Goal: Information Seeking & Learning: Learn about a topic

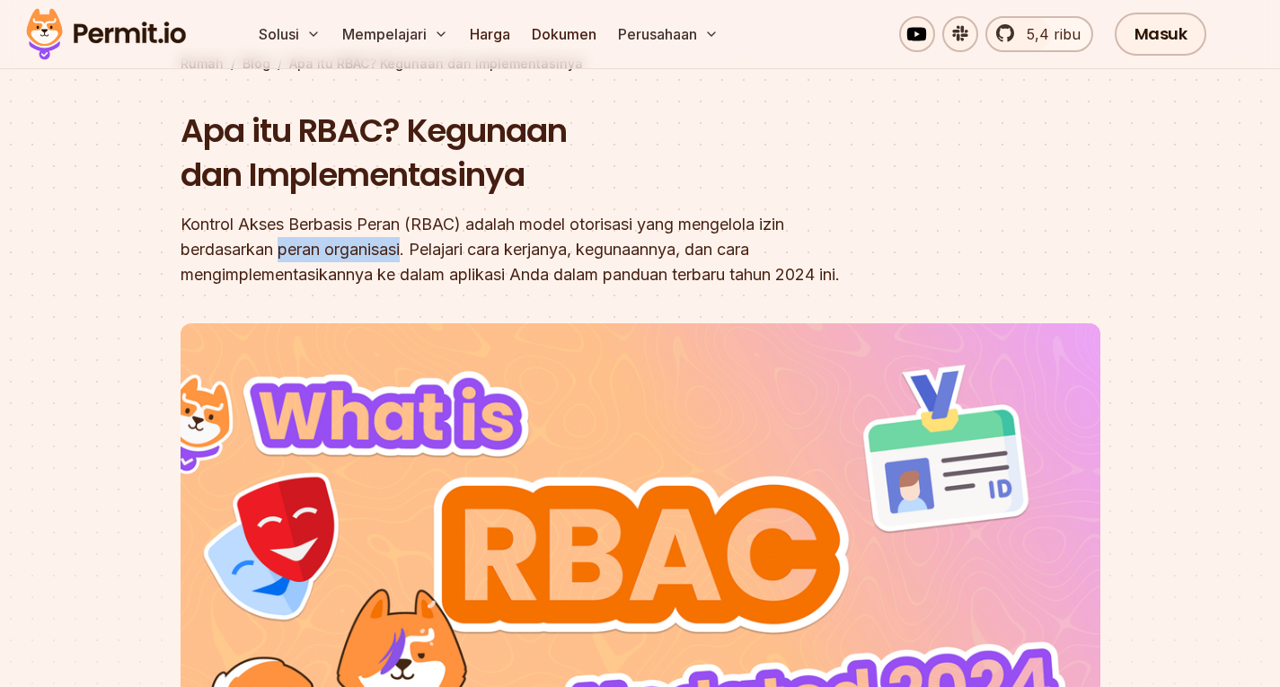
drag, startPoint x: 281, startPoint y: 251, endPoint x: 402, endPoint y: 243, distance: 121.5
click at [402, 243] on font "Kontrol Akses Berbasis Peran (RBAC) adalah model otorisasi yang mengelola izin …" at bounding box center [509, 249] width 659 height 69
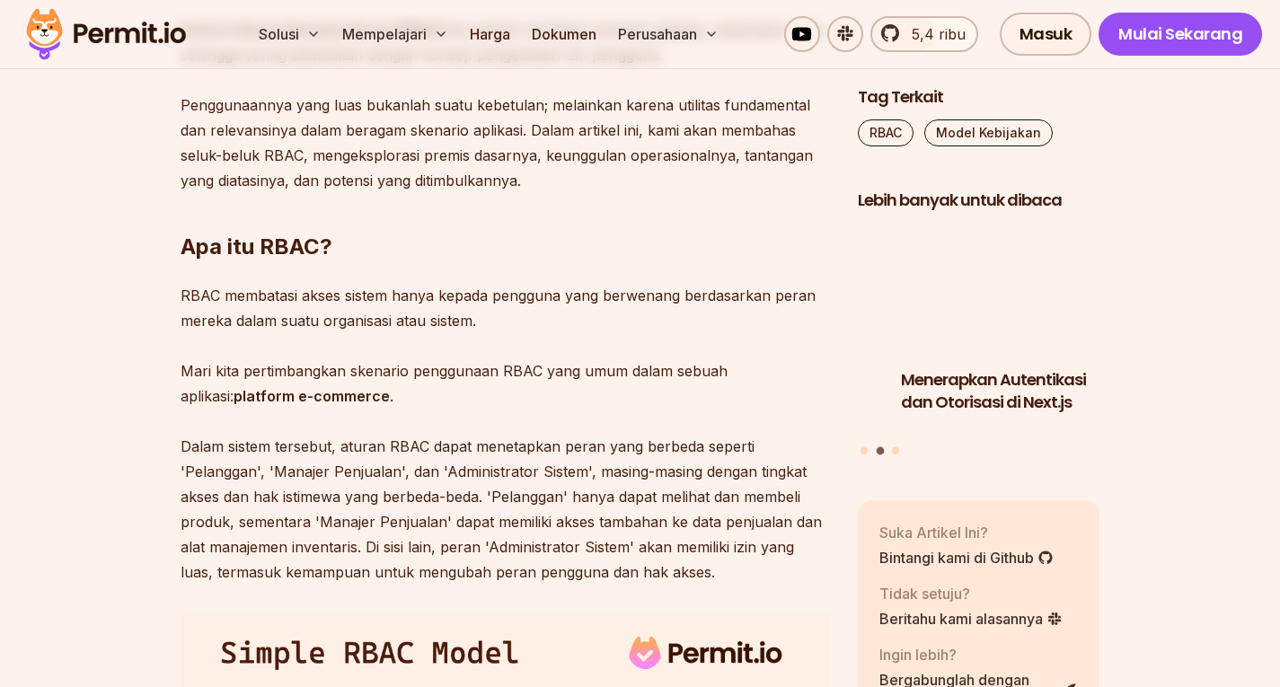
scroll to position [1236, 0]
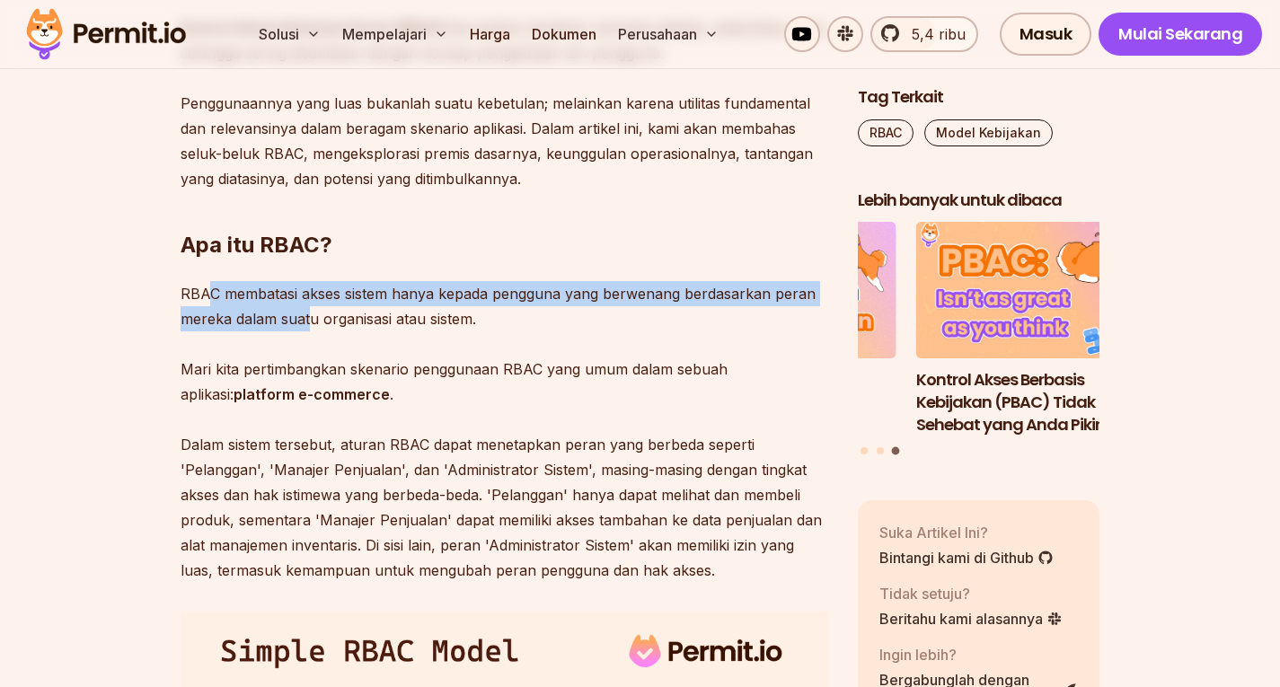
drag, startPoint x: 211, startPoint y: 295, endPoint x: 307, endPoint y: 311, distance: 97.3
click at [307, 311] on font "RBAC membatasi akses sistem hanya kepada pengguna yang berwenang berdasarkan pe…" at bounding box center [497, 306] width 635 height 43
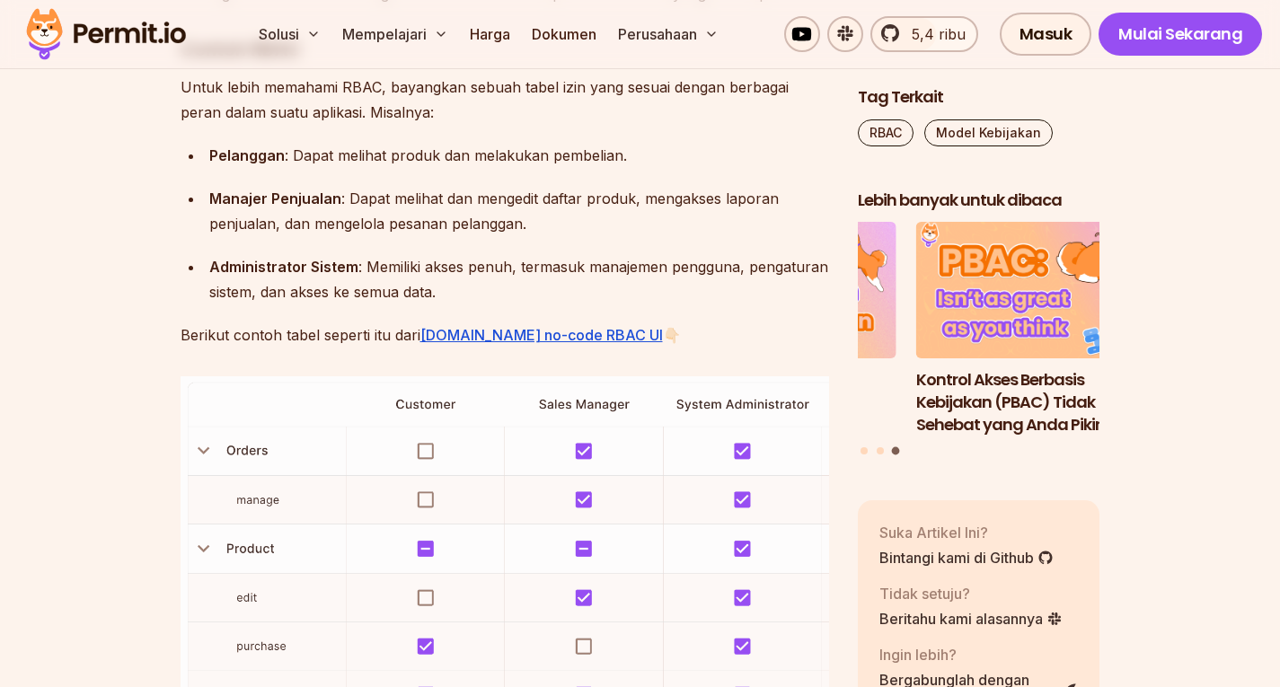
scroll to position [2616, 0]
click at [391, 265] on font ": Memiliki akses penuh, termasuk manajemen pengguna, pengaturan sistem, dan aks…" at bounding box center [518, 278] width 619 height 43
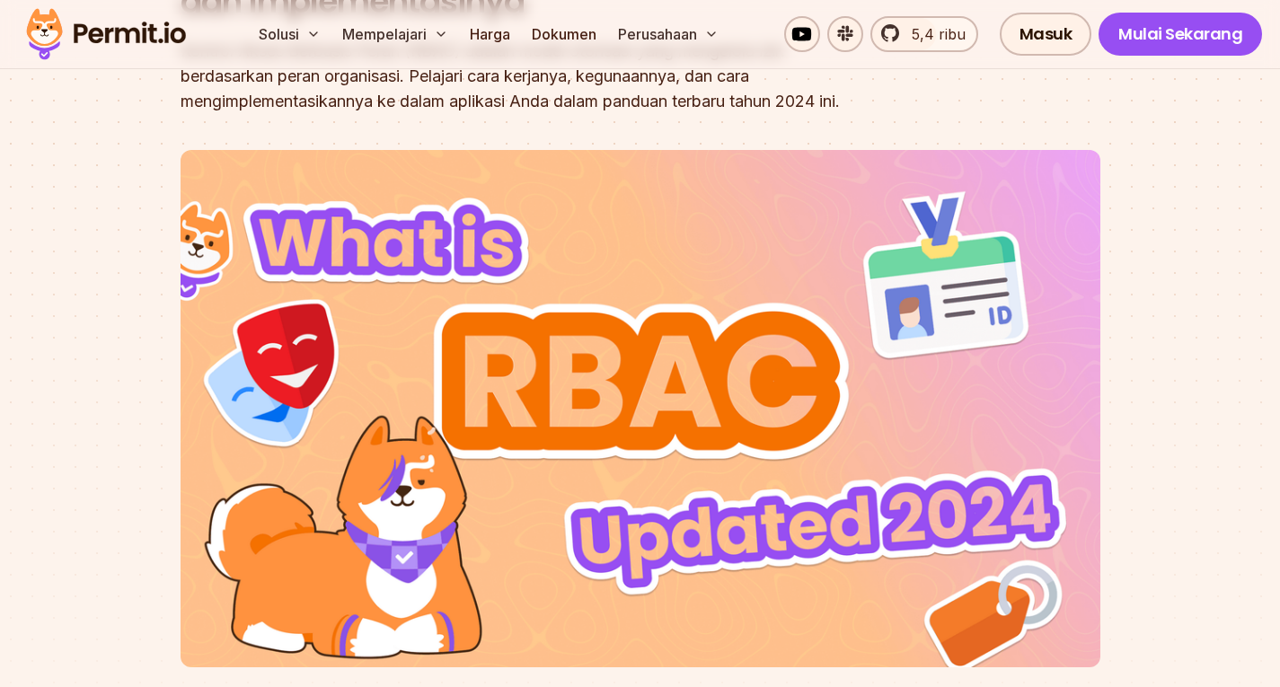
scroll to position [0, 0]
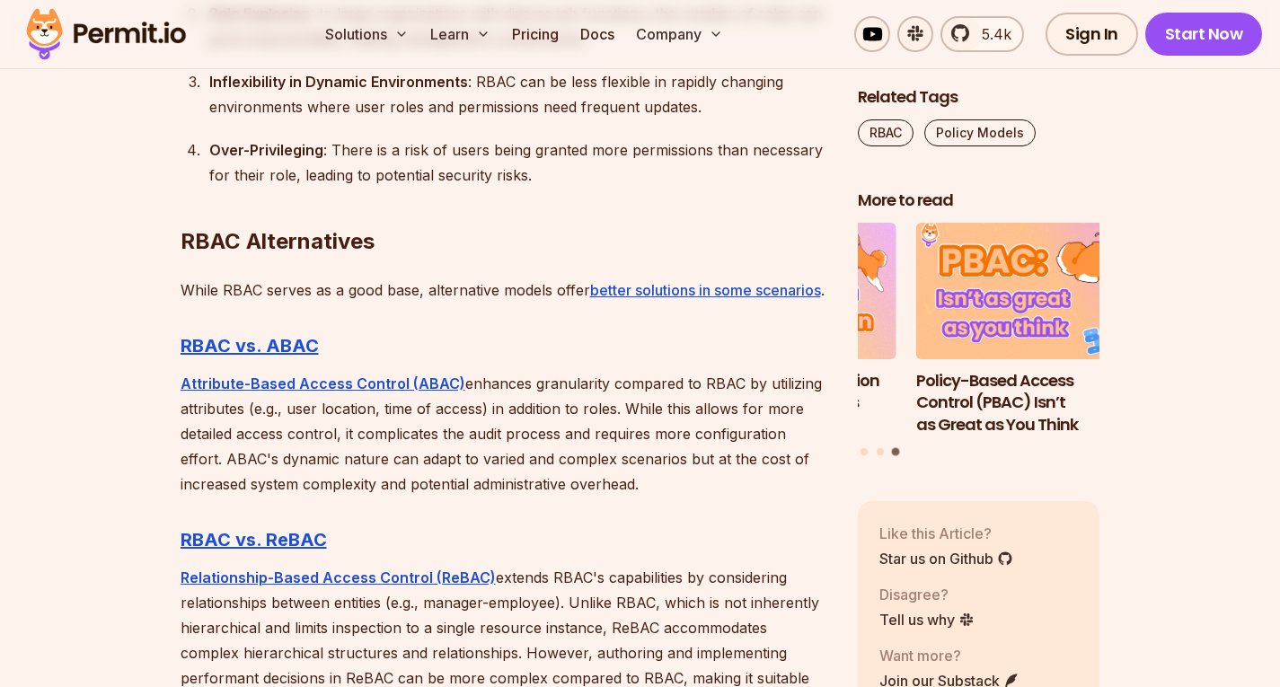
scroll to position [4624, 0]
